Goal: Task Accomplishment & Management: Use online tool/utility

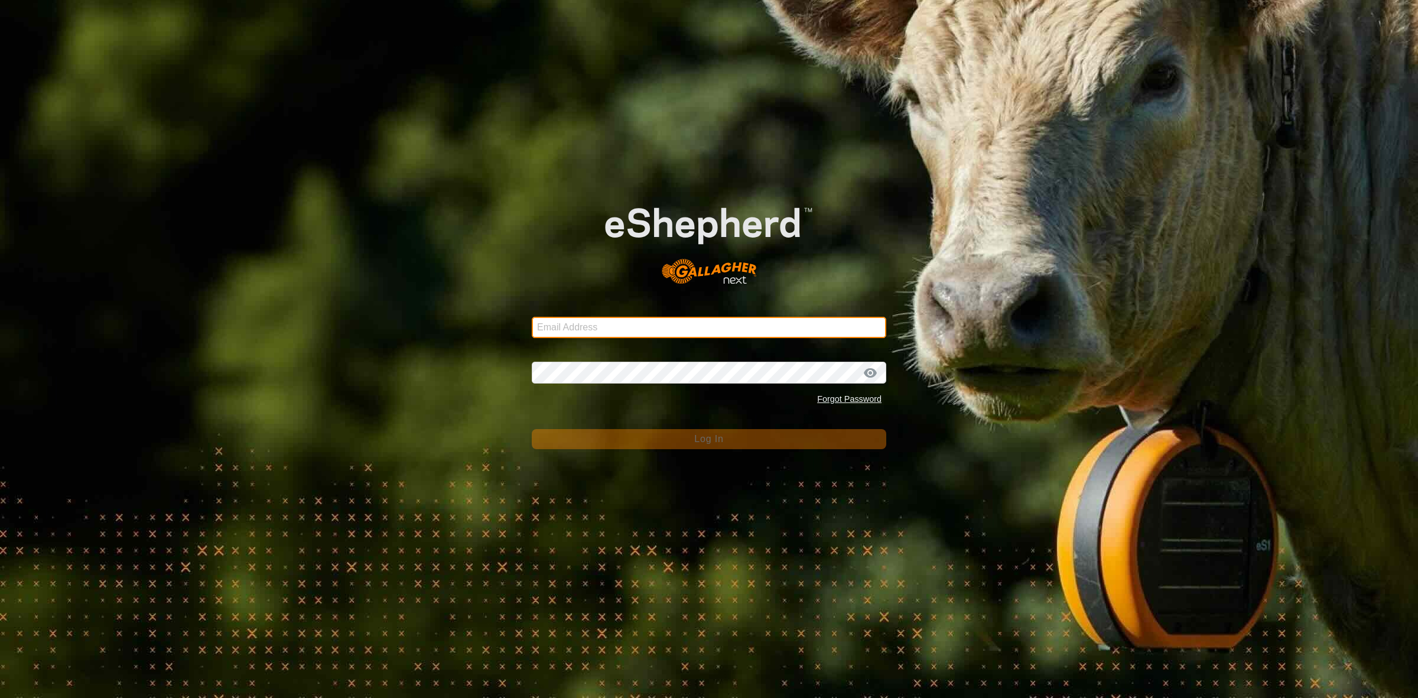
click at [657, 332] on input "Email Address" at bounding box center [709, 327] width 355 height 21
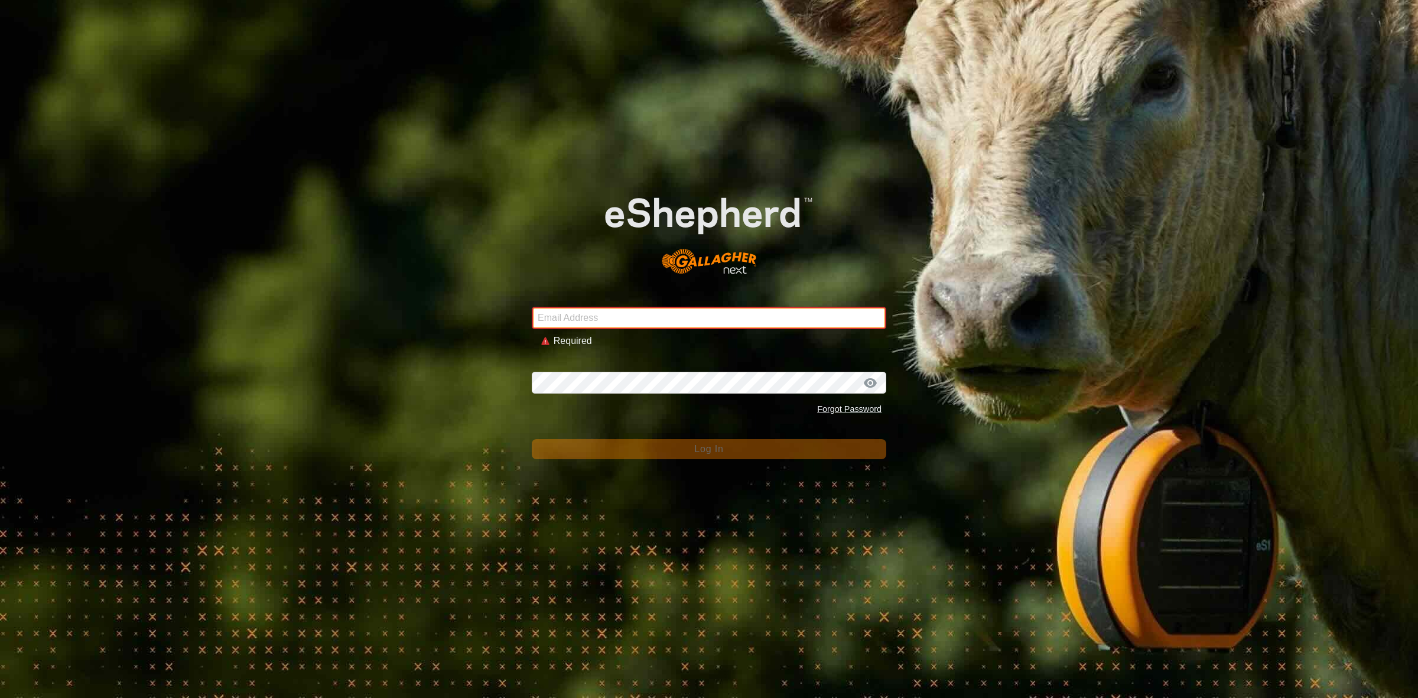
type input "[EMAIL_ADDRESS][DOMAIN_NAME]"
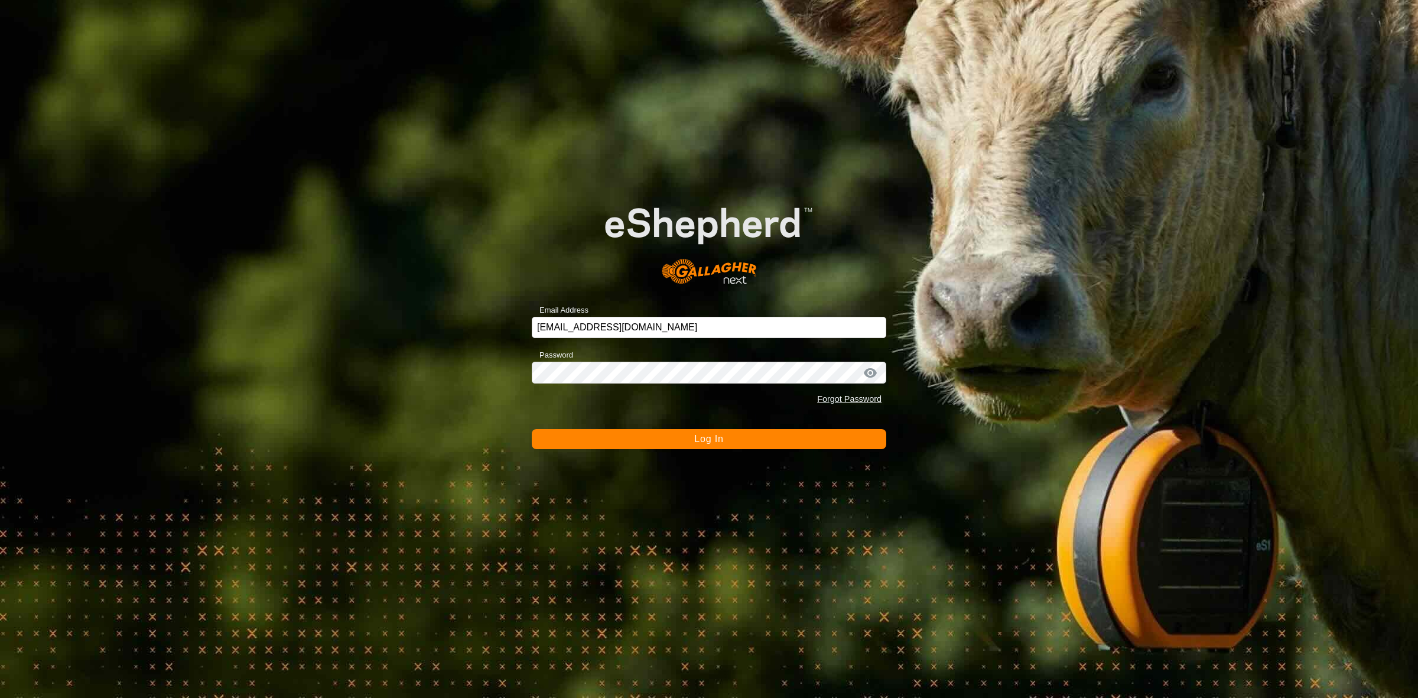
click at [742, 450] on div "Email Address [EMAIL_ADDRESS][DOMAIN_NAME] Password Forgot Password Log In" at bounding box center [709, 349] width 1418 height 698
click at [738, 441] on button "Log In" at bounding box center [709, 439] width 355 height 20
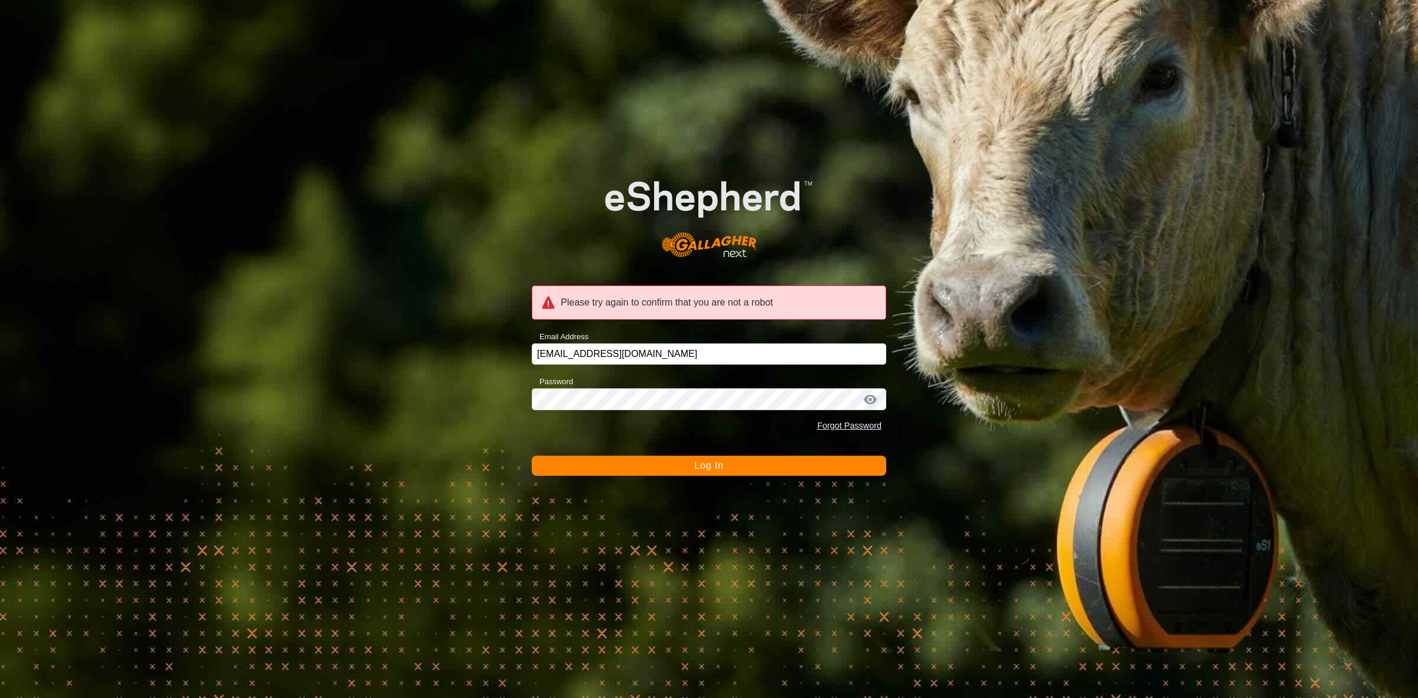
click at [701, 462] on span "Log In" at bounding box center [708, 465] width 29 height 10
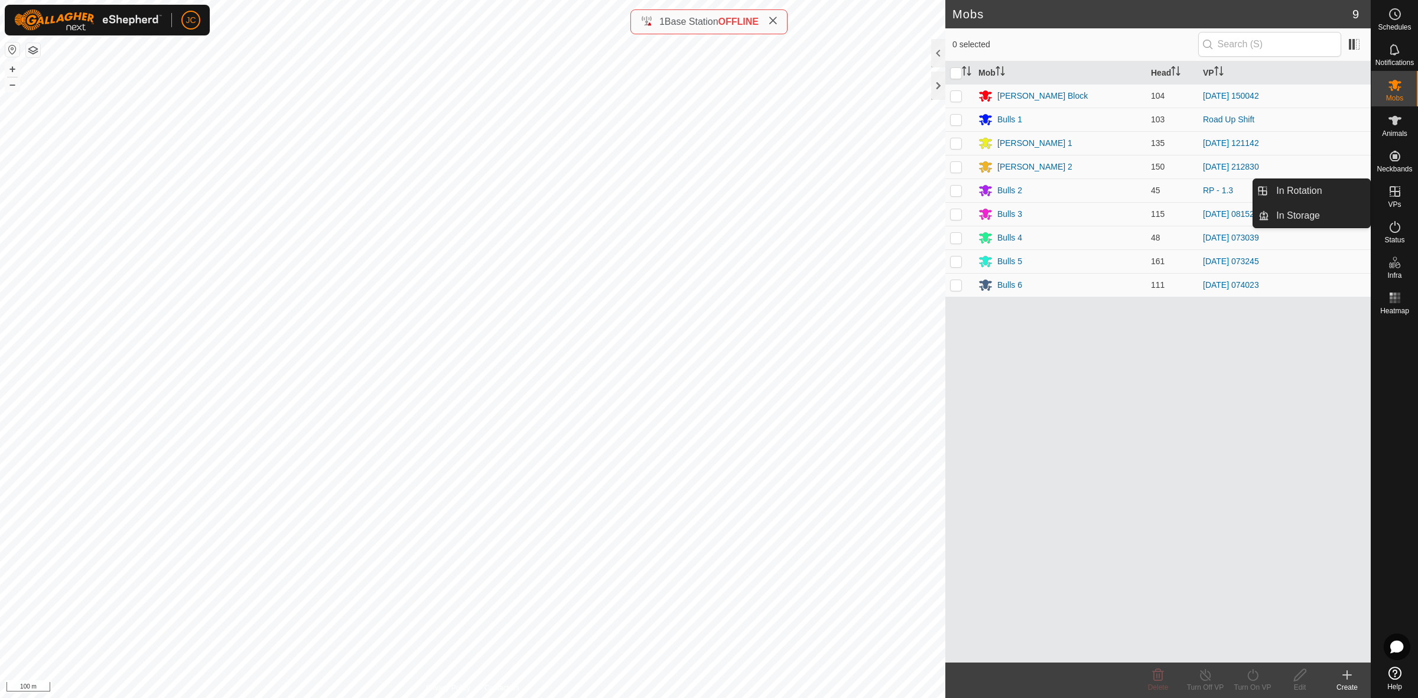
click at [945, 197] on icon at bounding box center [1395, 191] width 14 height 14
click at [945, 193] on link "In Rotation" at bounding box center [1319, 191] width 101 height 24
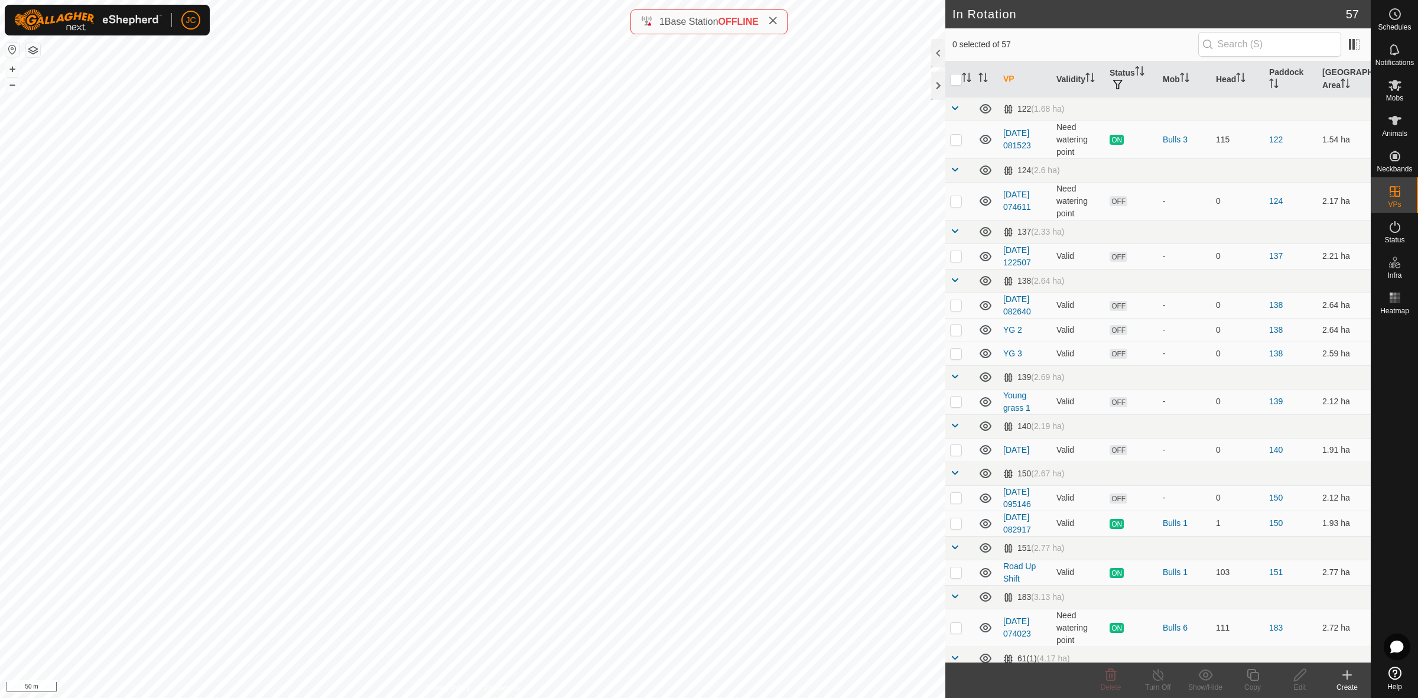
click at [945, 491] on icon at bounding box center [1347, 675] width 14 height 14
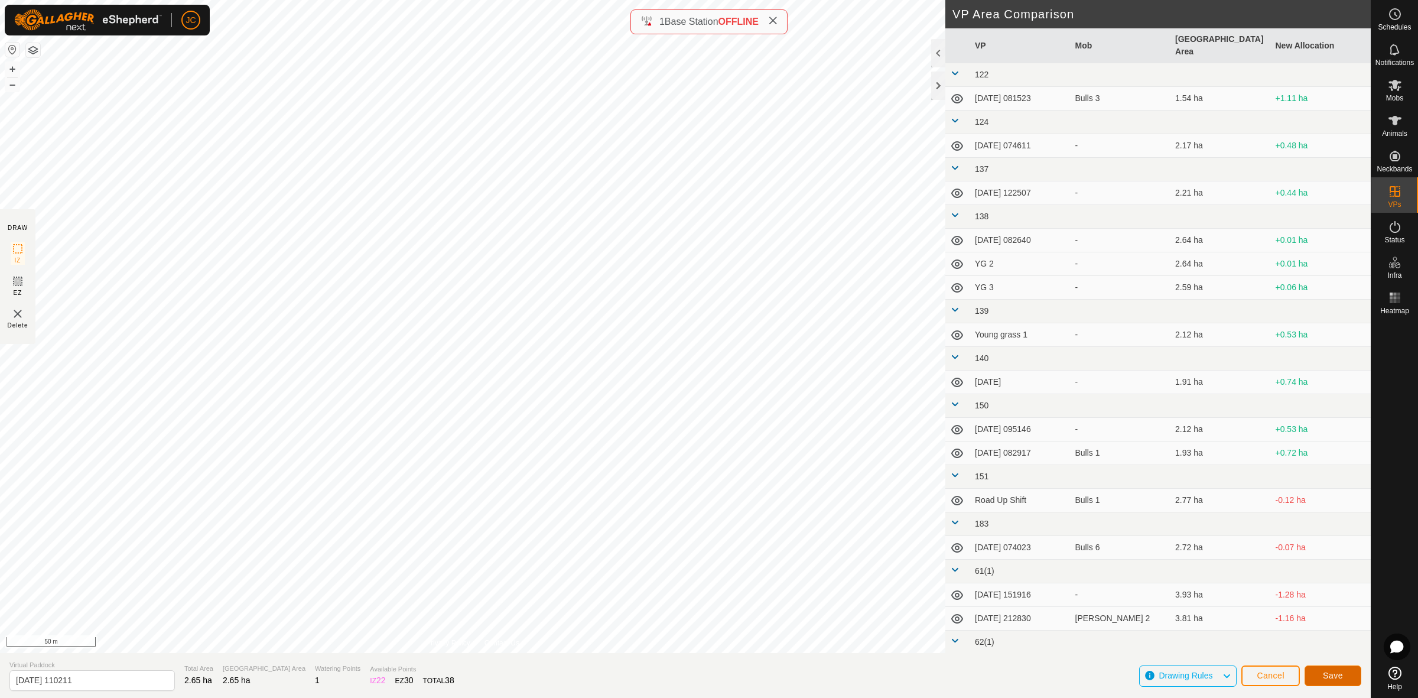
click at [945, 491] on span "Save" at bounding box center [1333, 675] width 20 height 9
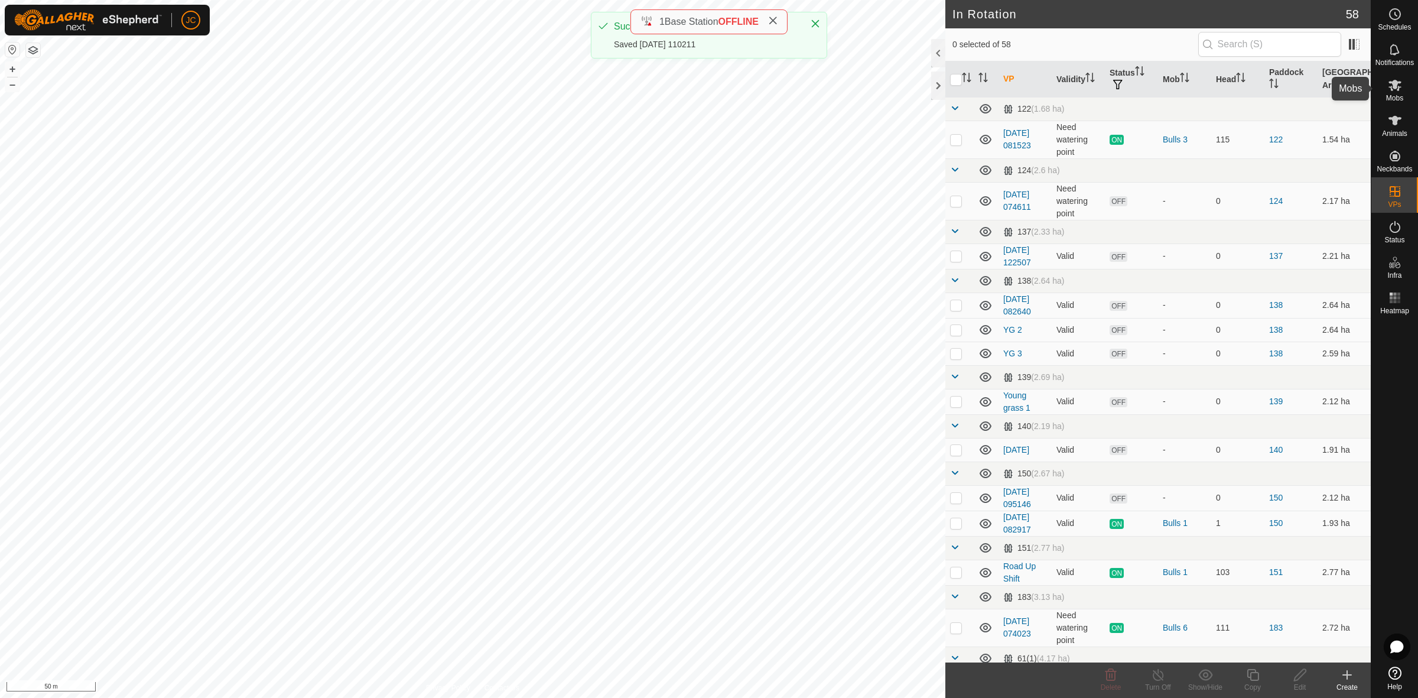
click at [945, 89] on icon at bounding box center [1395, 85] width 13 height 11
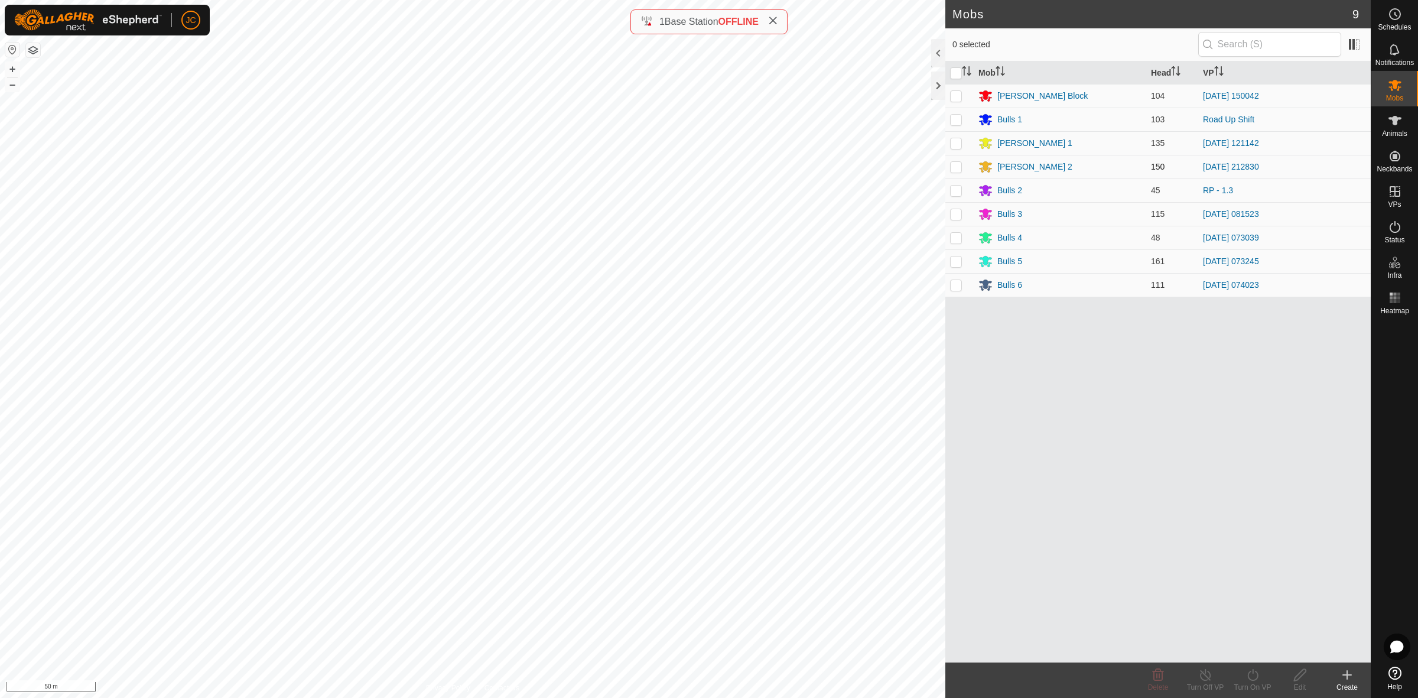
click at [945, 170] on p-checkbox at bounding box center [956, 166] width 12 height 9
checkbox input "false"
click at [945, 96] on p-checkbox at bounding box center [956, 95] width 12 height 9
checkbox input "true"
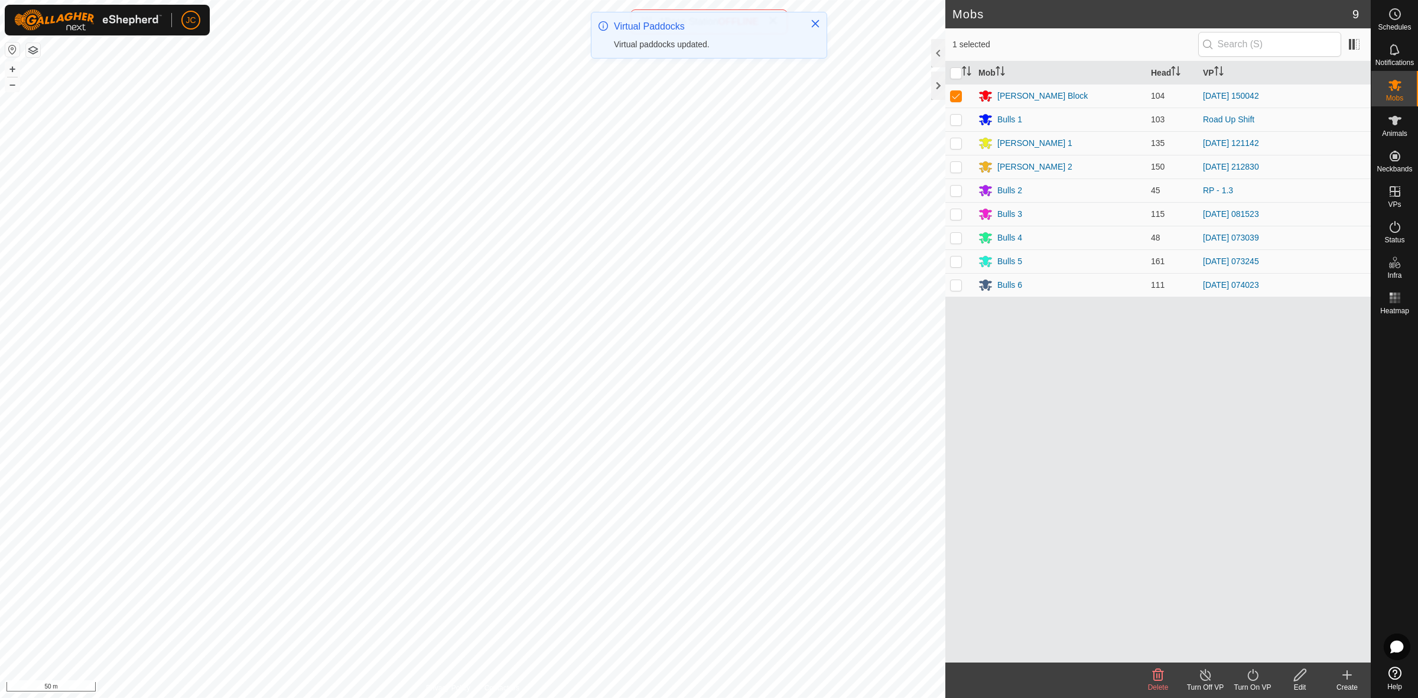
click at [945, 491] on div "Turn On VP" at bounding box center [1252, 687] width 47 height 11
click at [945, 491] on link "Now" at bounding box center [1288, 649] width 117 height 24
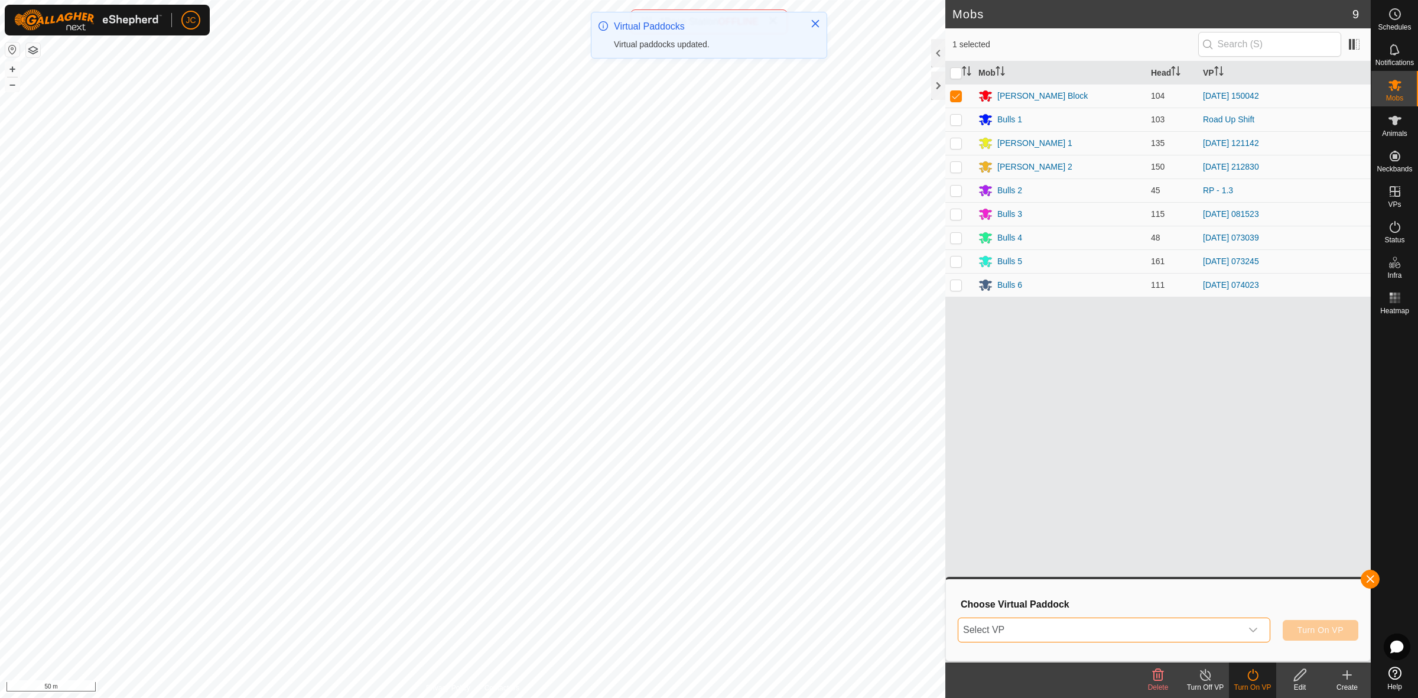
click at [945, 491] on span "Select VP" at bounding box center [1100, 630] width 283 height 24
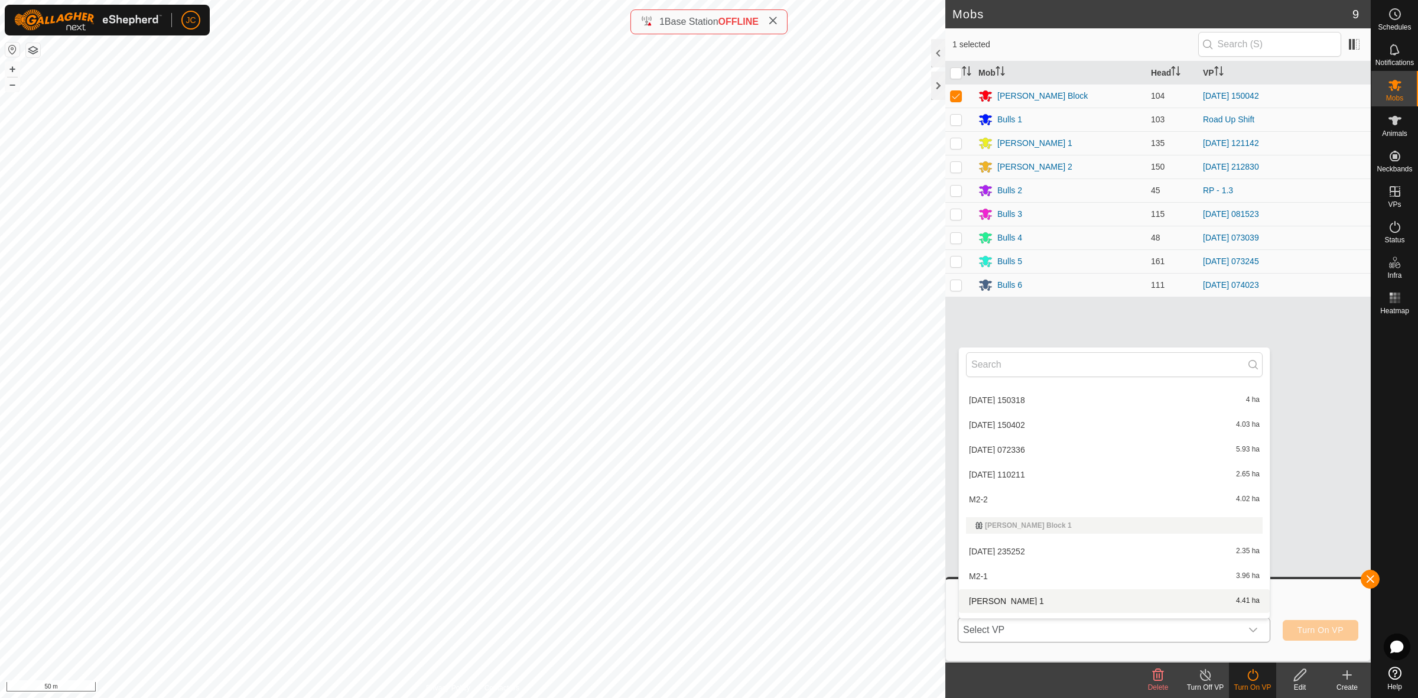
scroll to position [1275, 0]
click at [945, 491] on li "[DATE] 110211 2.65 ha" at bounding box center [1114, 549] width 311 height 24
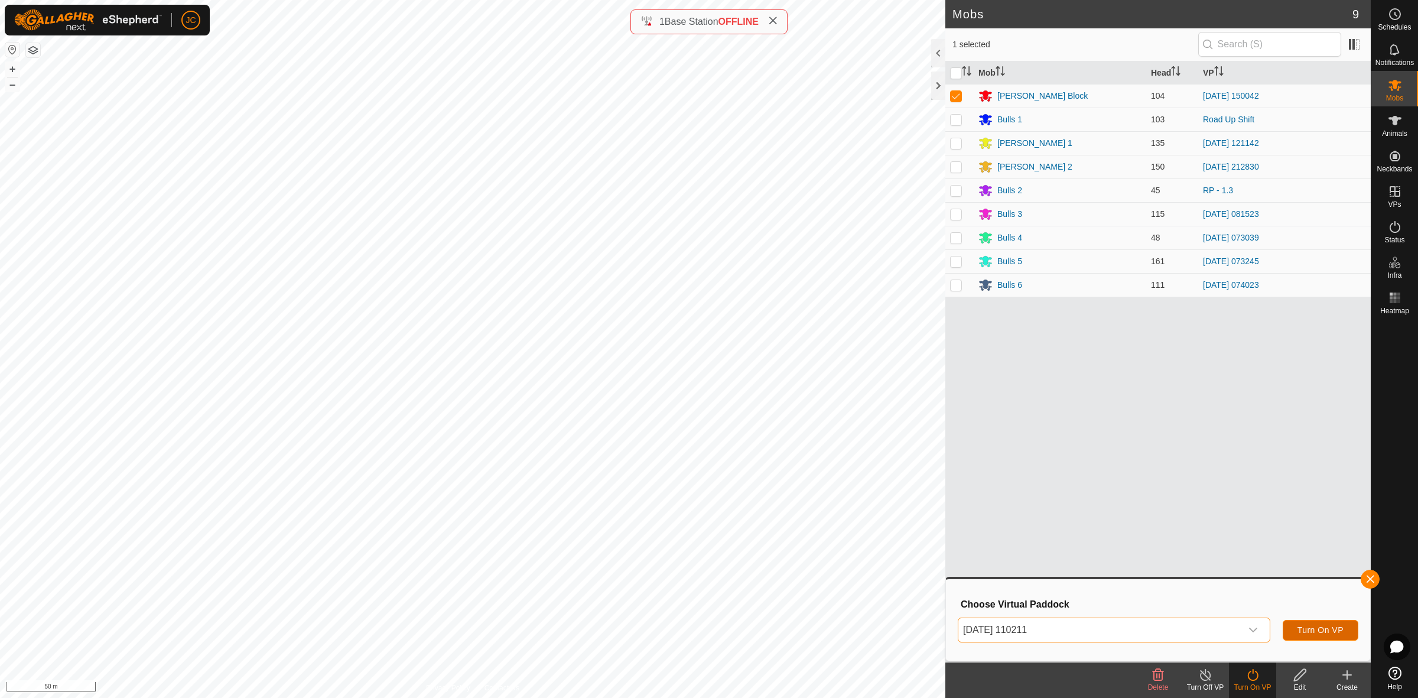
click at [945, 491] on span "Turn On VP" at bounding box center [1321, 629] width 46 height 9
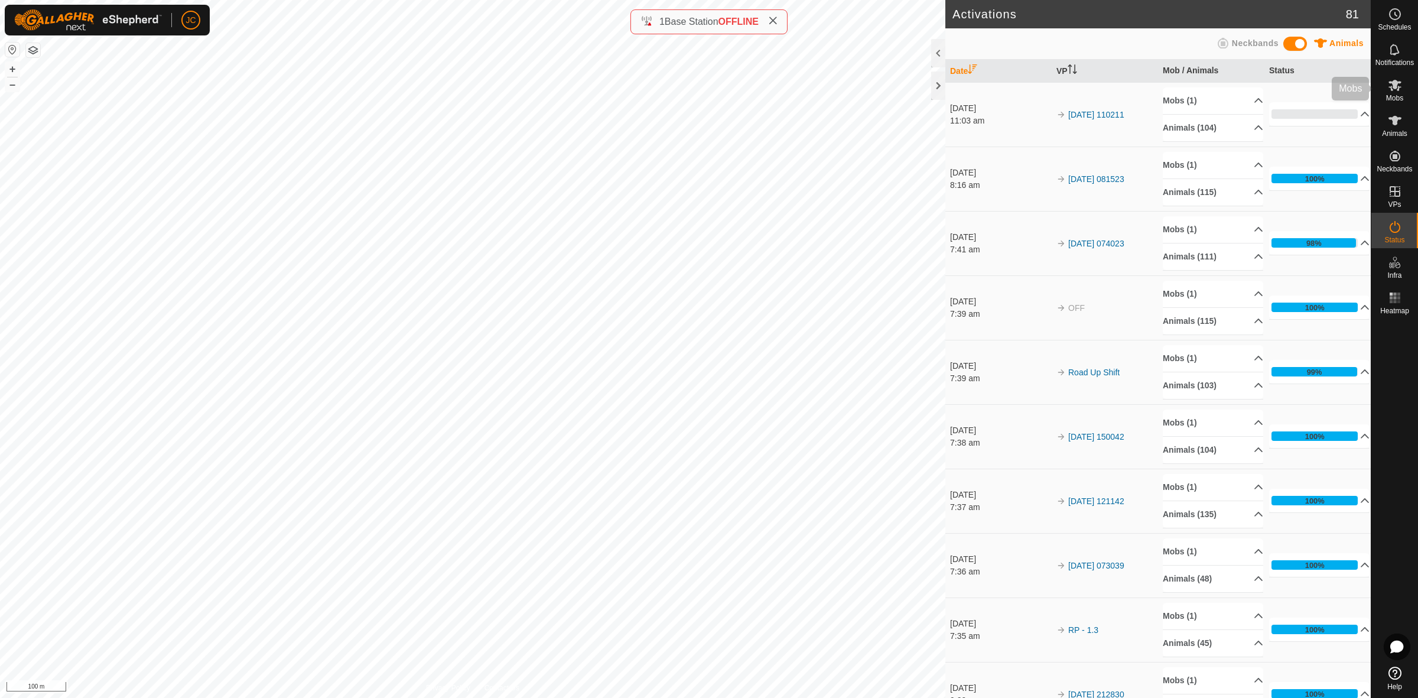
click at [945, 89] on icon at bounding box center [1395, 85] width 14 height 14
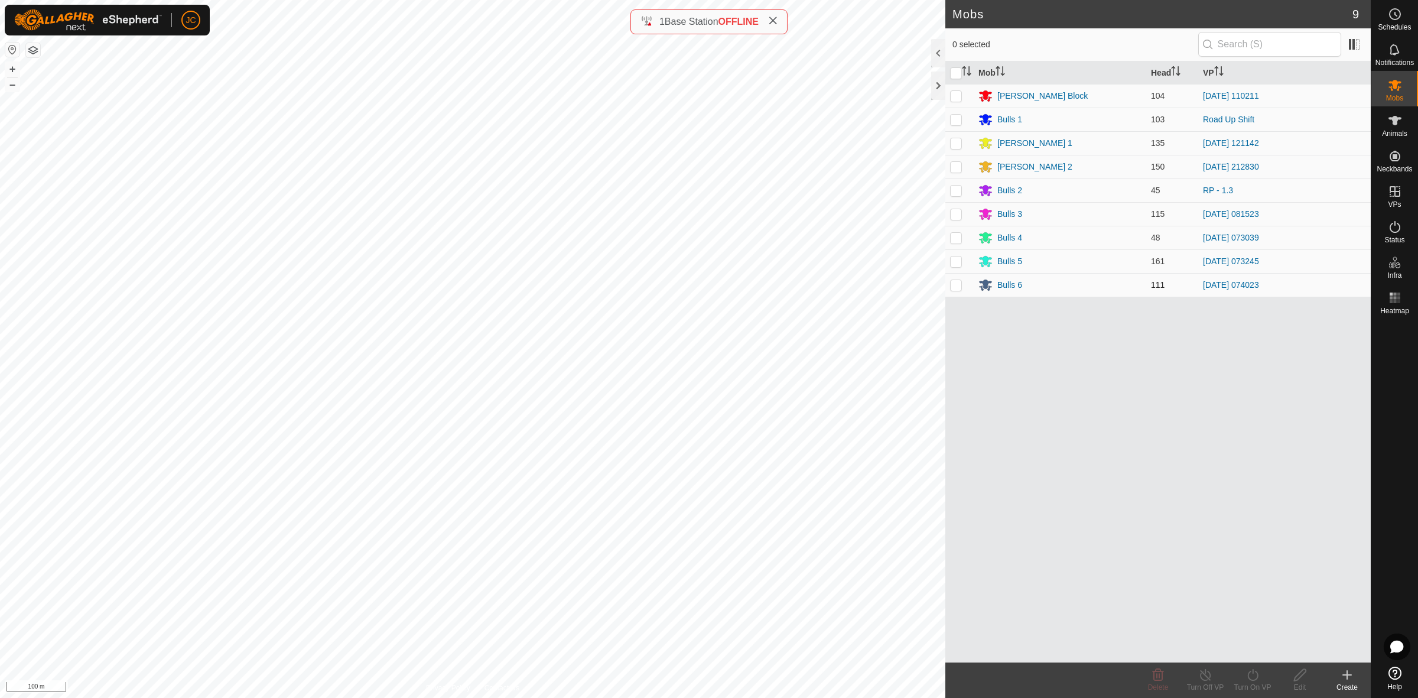
click at [945, 288] on p-checkbox at bounding box center [956, 284] width 12 height 9
checkbox input "true"
click at [945, 491] on icon at bounding box center [1205, 675] width 11 height 12
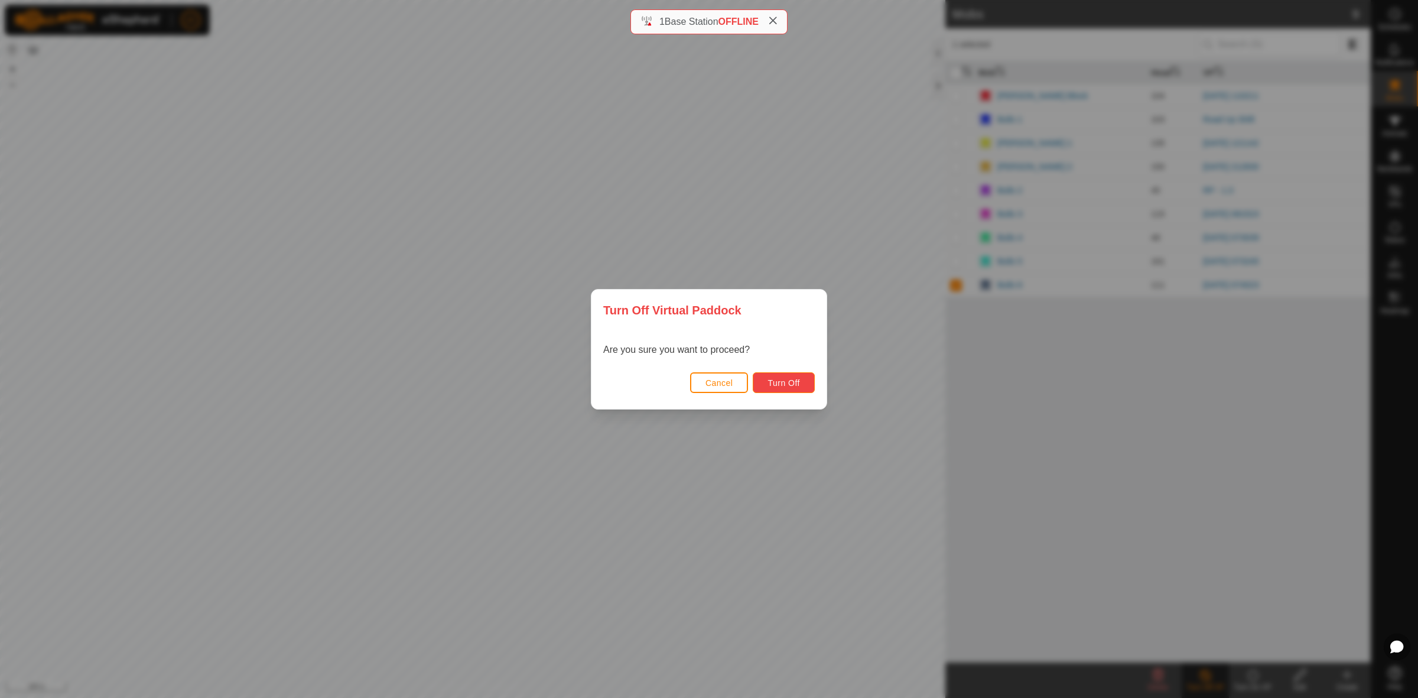
click at [782, 374] on button "Turn Off" at bounding box center [784, 382] width 62 height 21
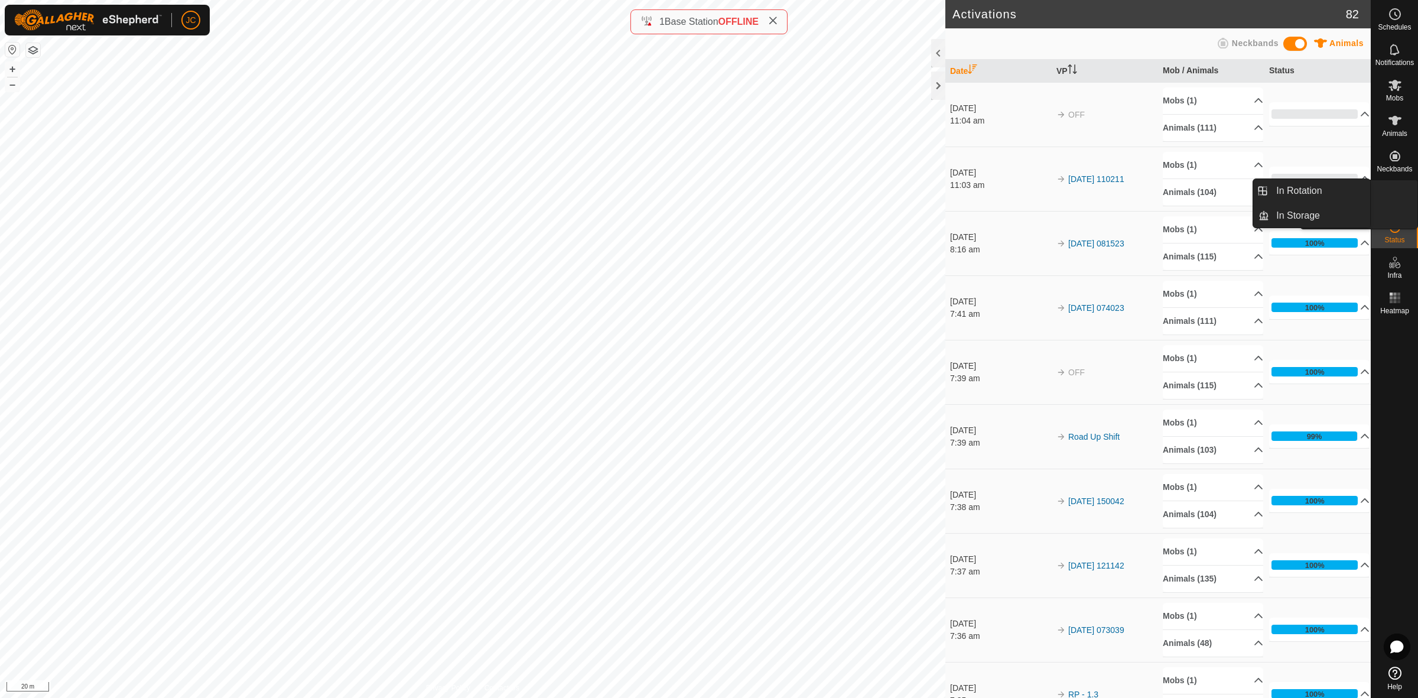
click at [945, 196] on div "VPs" at bounding box center [1395, 194] width 47 height 35
click at [945, 196] on icon at bounding box center [1395, 191] width 11 height 11
click at [945, 191] on link "In Rotation" at bounding box center [1319, 191] width 101 height 24
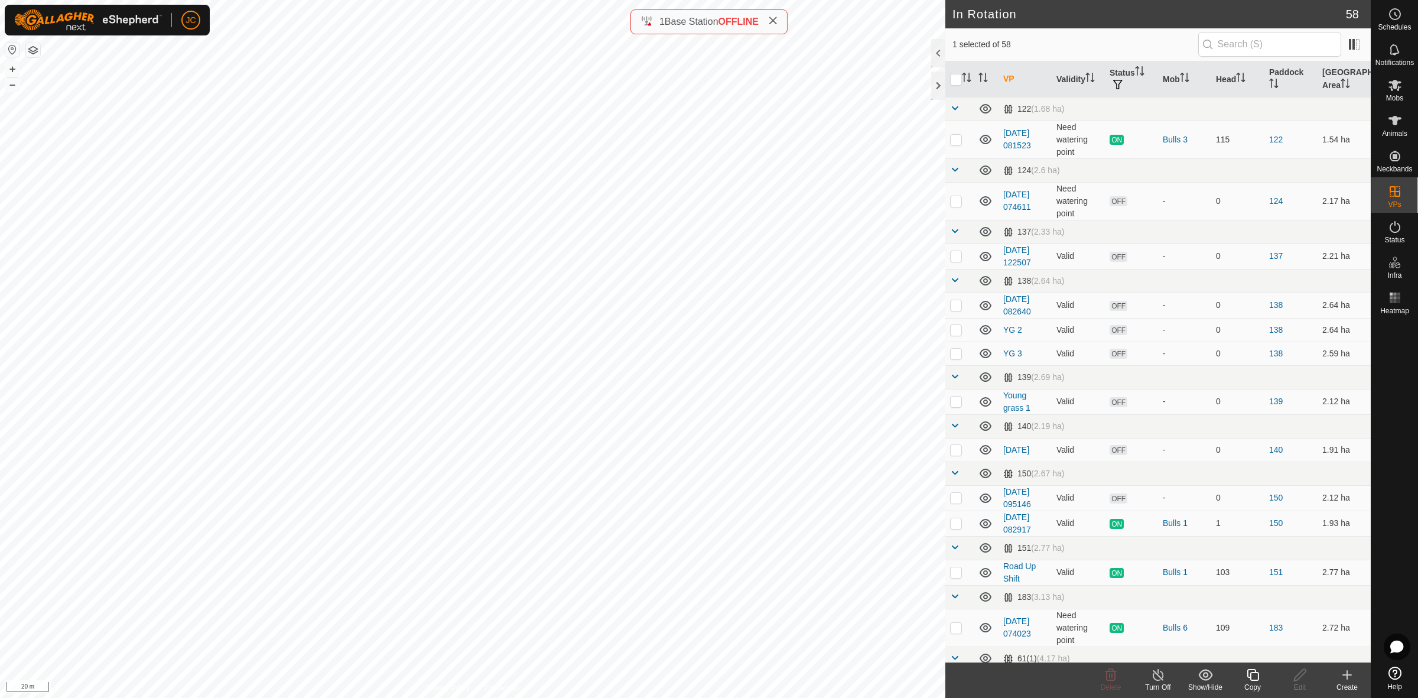
click at [945, 491] on icon at bounding box center [1347, 675] width 14 height 14
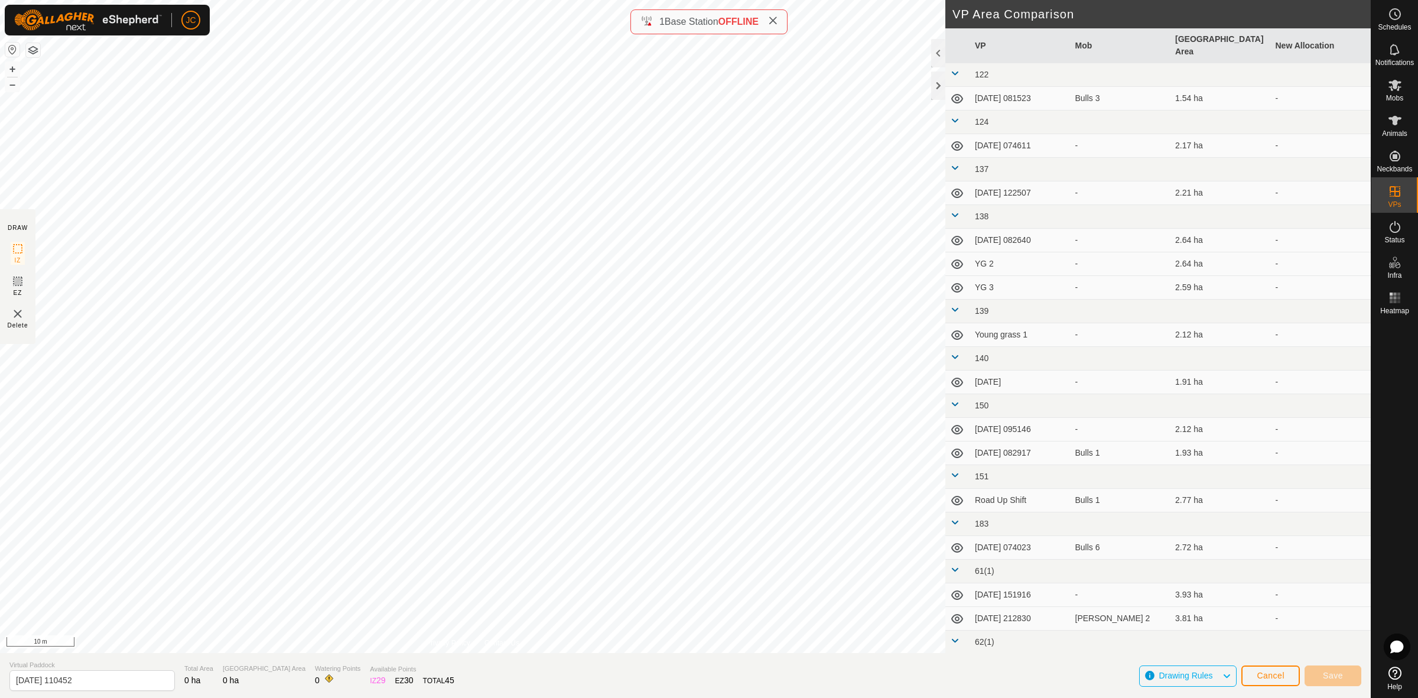
click at [945, 288] on div "DRAW IZ EZ Delete Privacy Policy Contact Us + – ⇧ i 10 m VP Area Comparison VP …" at bounding box center [685, 326] width 1371 height 653
click at [945, 331] on div "DRAW IZ EZ Delete Privacy Policy Contact Us + – ⇧ i 10 m VP Area Comparison VP …" at bounding box center [685, 326] width 1371 height 653
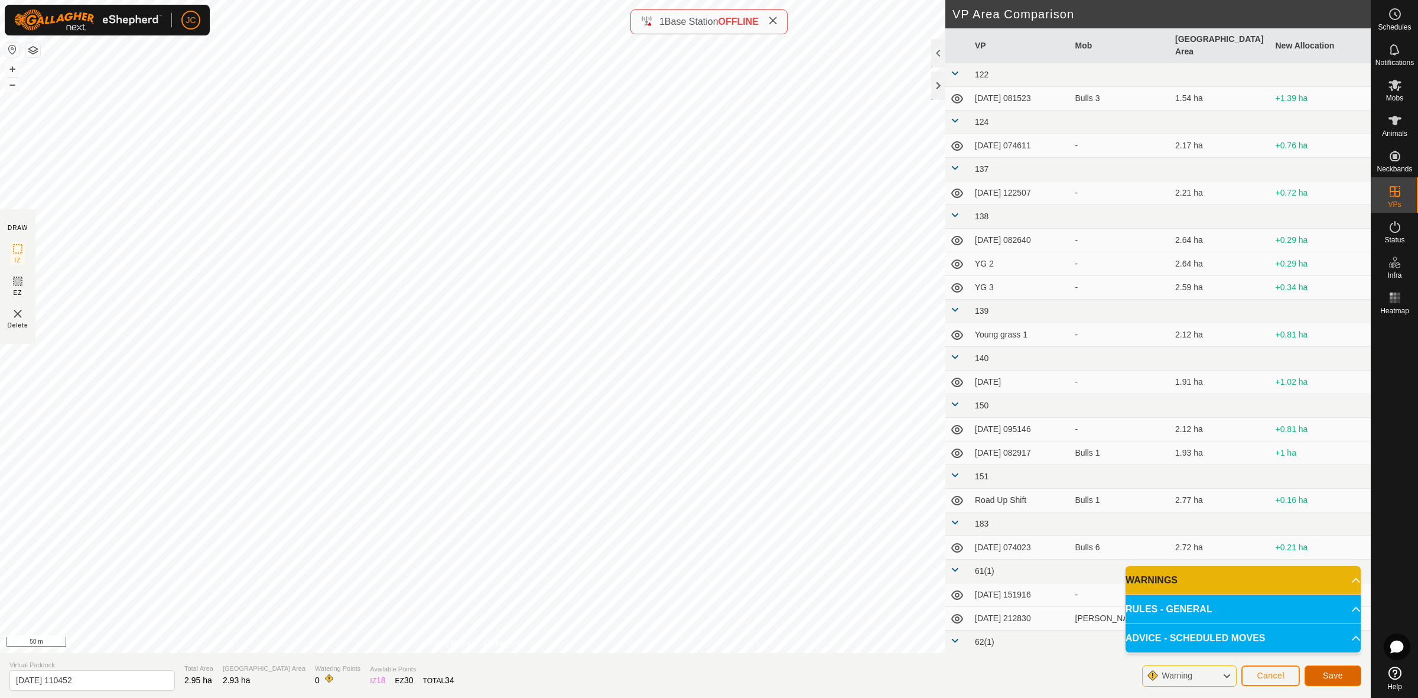
click at [945, 491] on button "Save" at bounding box center [1333, 675] width 57 height 21
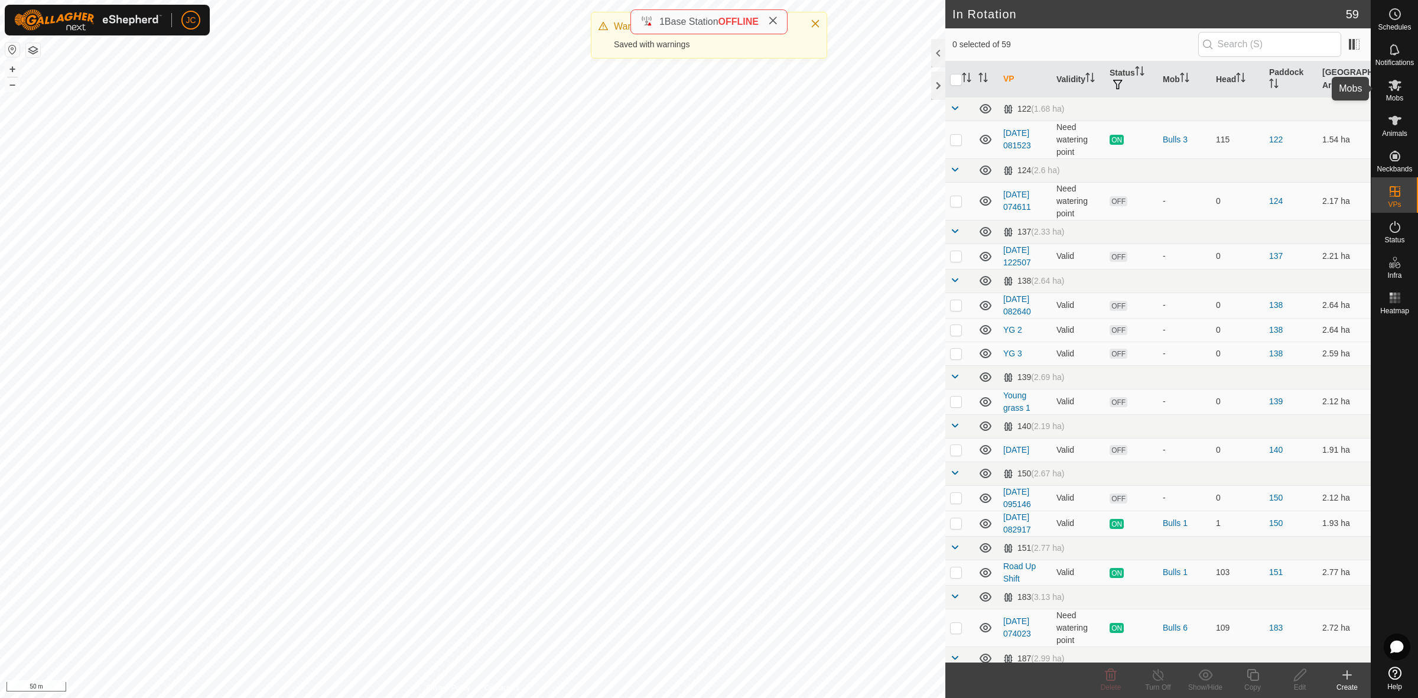
drag, startPoint x: 1405, startPoint y: 80, endPoint x: 1399, endPoint y: 83, distance: 6.4
click at [945, 80] on es-mob-svg-icon at bounding box center [1395, 85] width 21 height 19
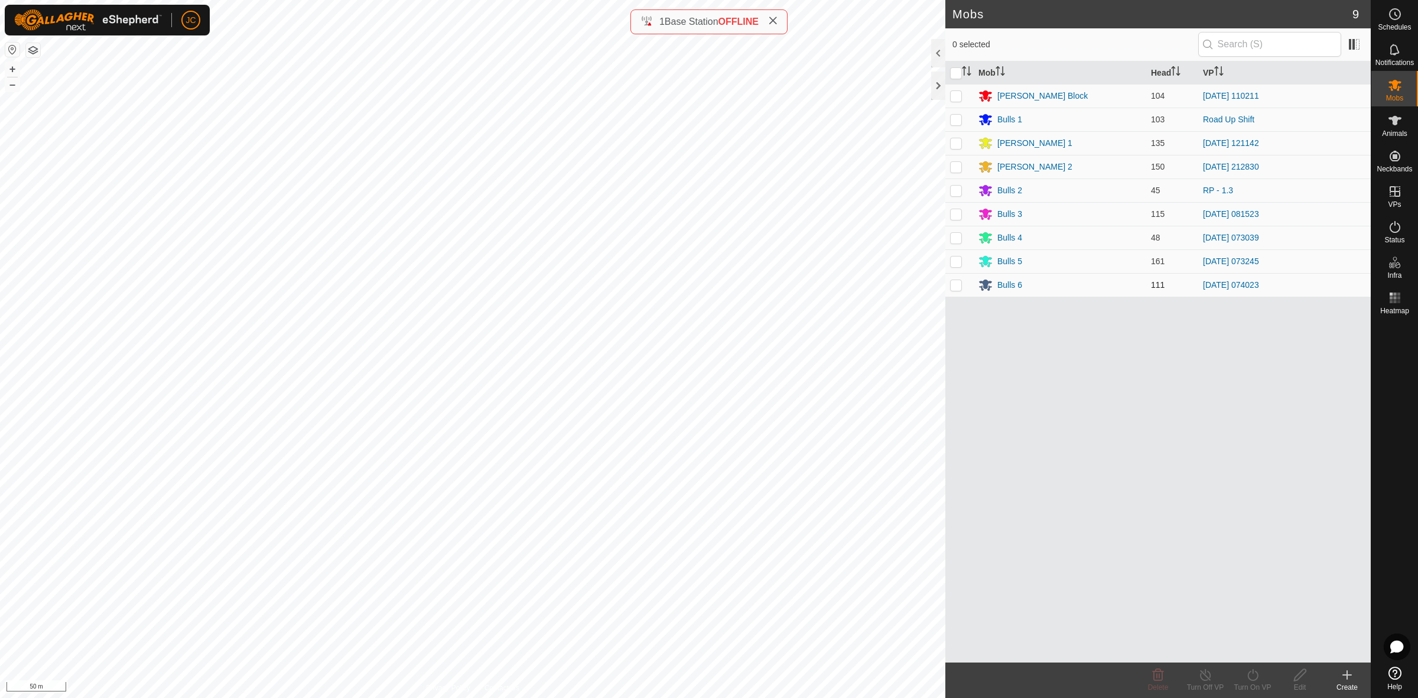
click at [945, 287] on p-tablecheckbox at bounding box center [956, 284] width 12 height 9
checkbox input "true"
click at [945, 491] on div "Turn On VP" at bounding box center [1252, 687] width 47 height 11
click at [945, 491] on link "Now" at bounding box center [1288, 649] width 117 height 24
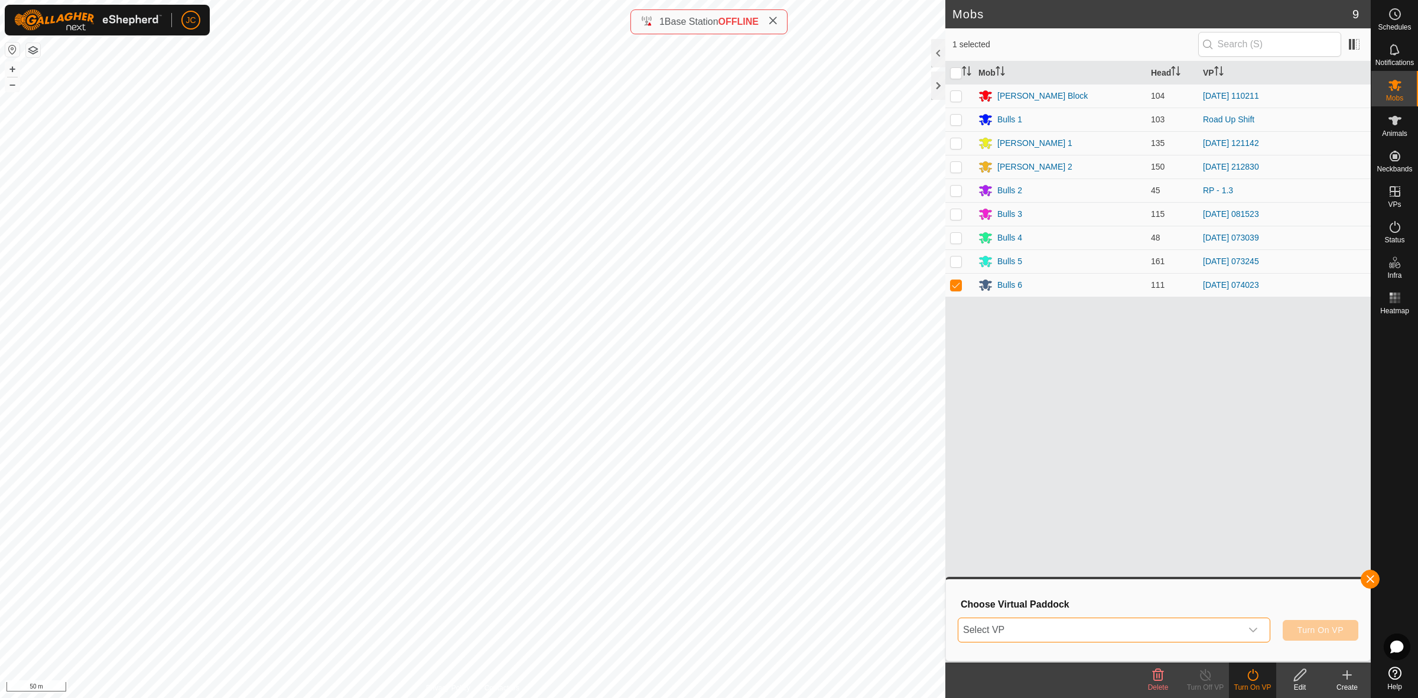
click at [945, 491] on span "Select VP" at bounding box center [1100, 630] width 283 height 24
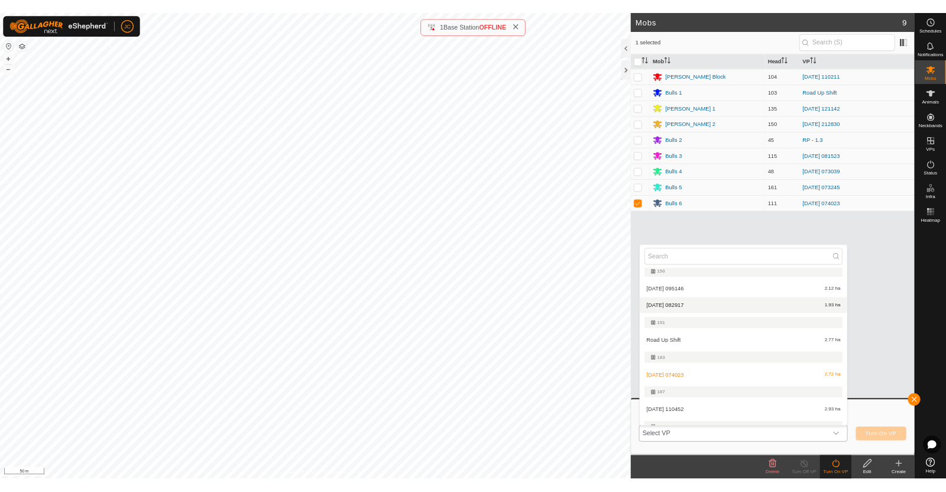
scroll to position [443, 0]
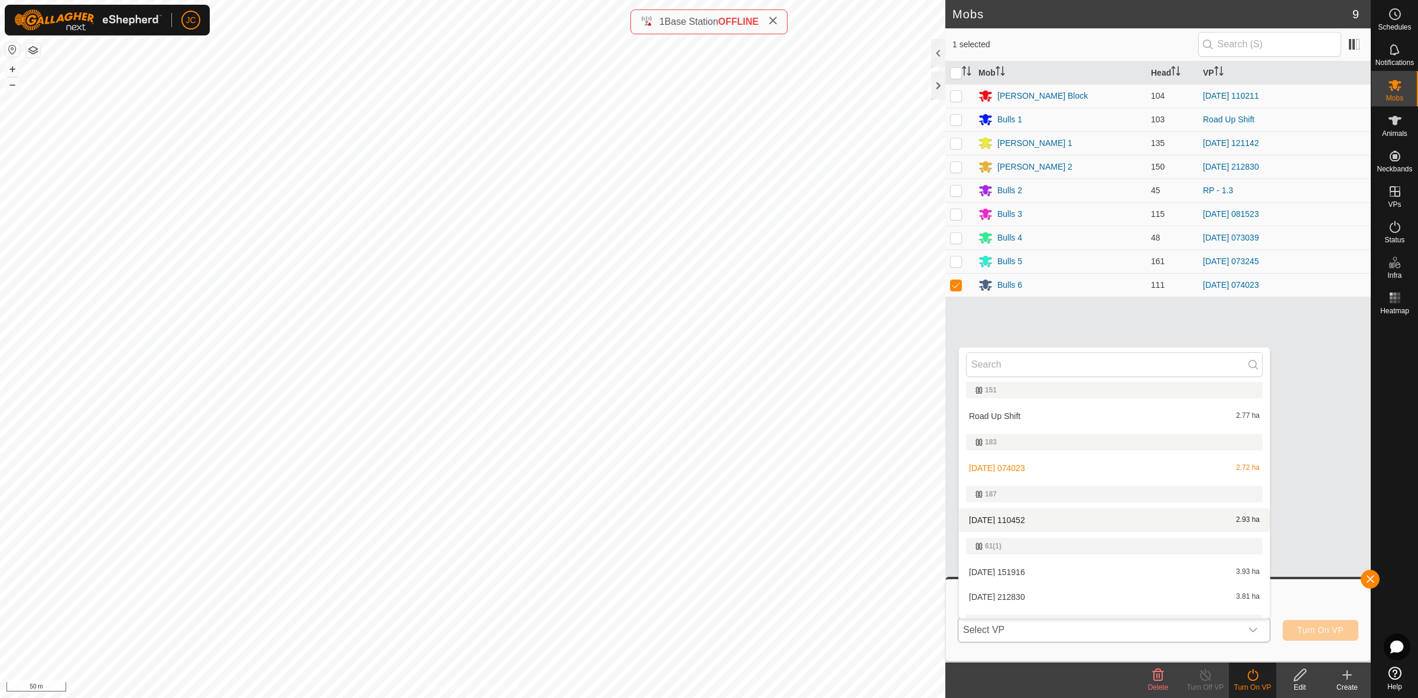
click at [945, 491] on li "[DATE] 110452 2.93 ha" at bounding box center [1114, 520] width 311 height 24
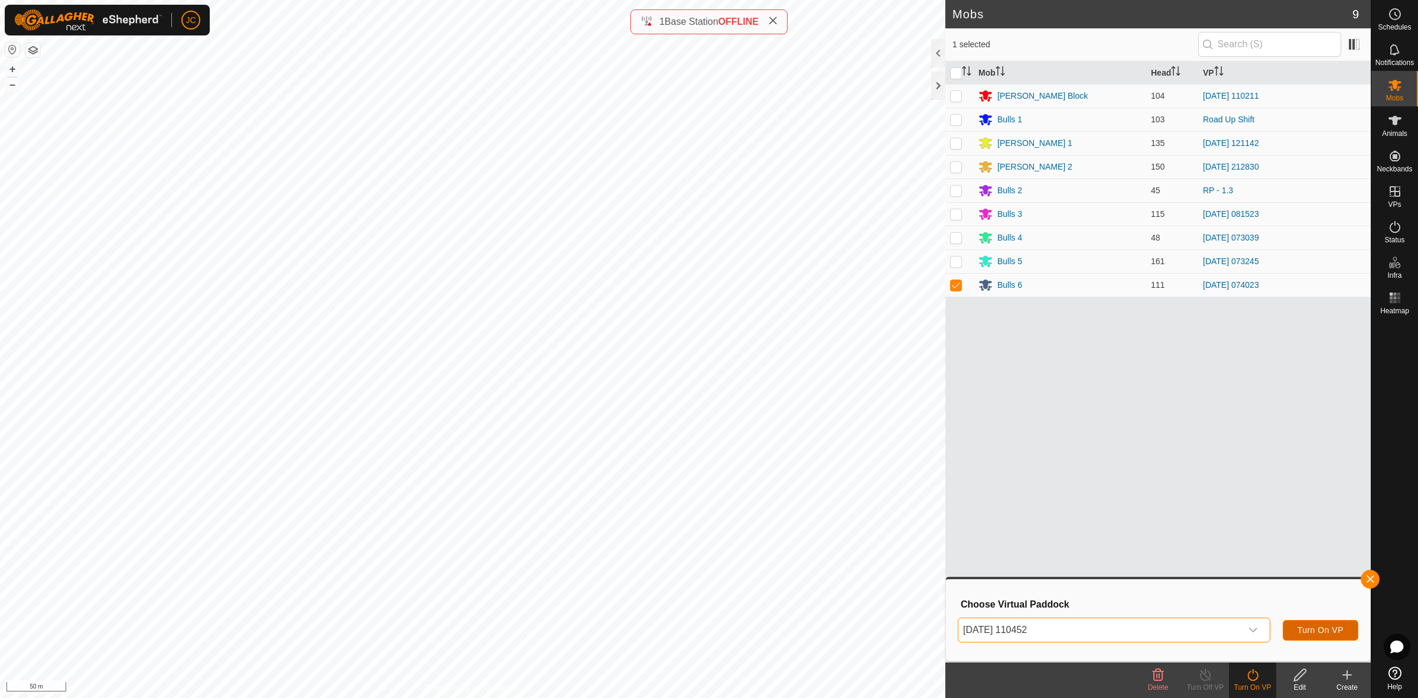
click at [945, 491] on span "Turn On VP" at bounding box center [1321, 629] width 46 height 9
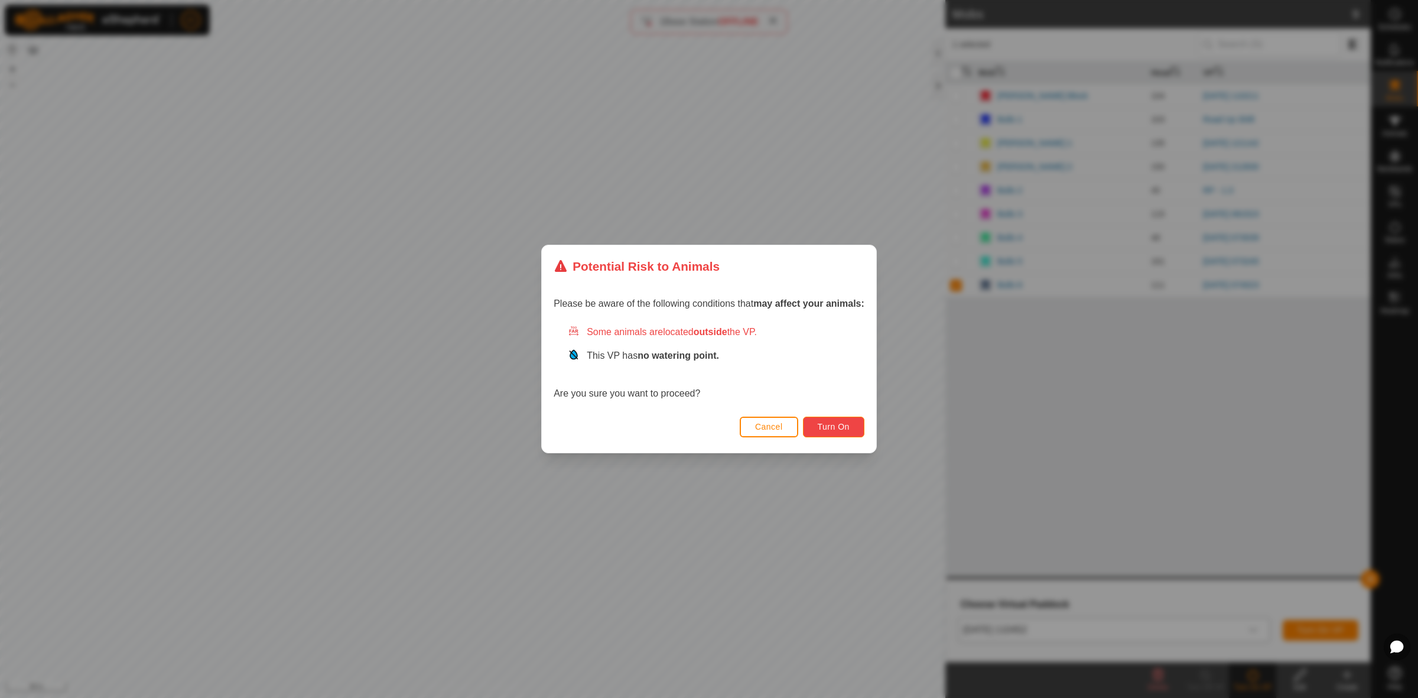
click at [838, 432] on button "Turn On" at bounding box center [833, 427] width 61 height 21
